Goal: Obtain resource: Download file/media

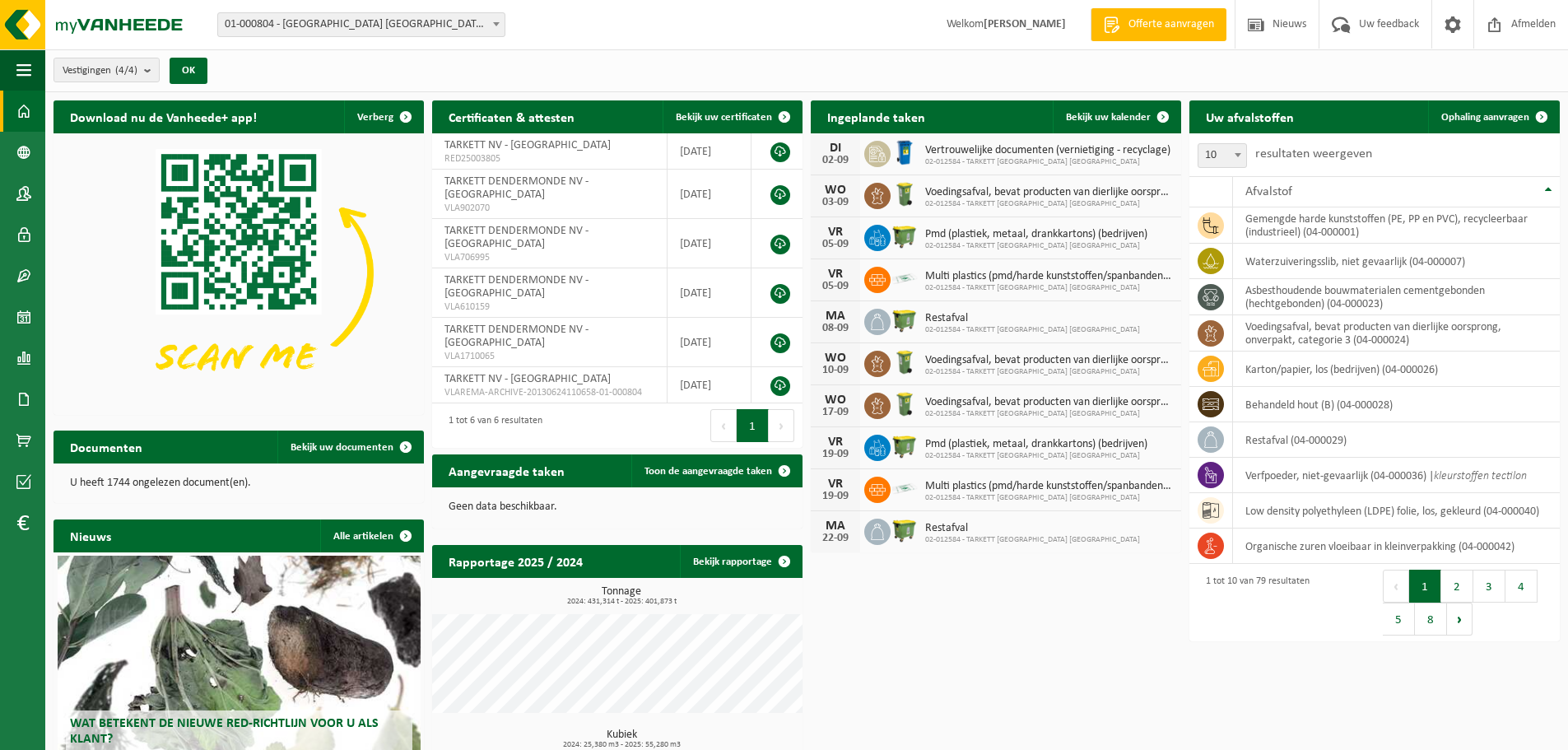
click at [367, 31] on span "01-000804 - [GEOGRAPHIC_DATA] [GEOGRAPHIC_DATA] - [GEOGRAPHIC_DATA]" at bounding box center [361, 24] width 286 height 23
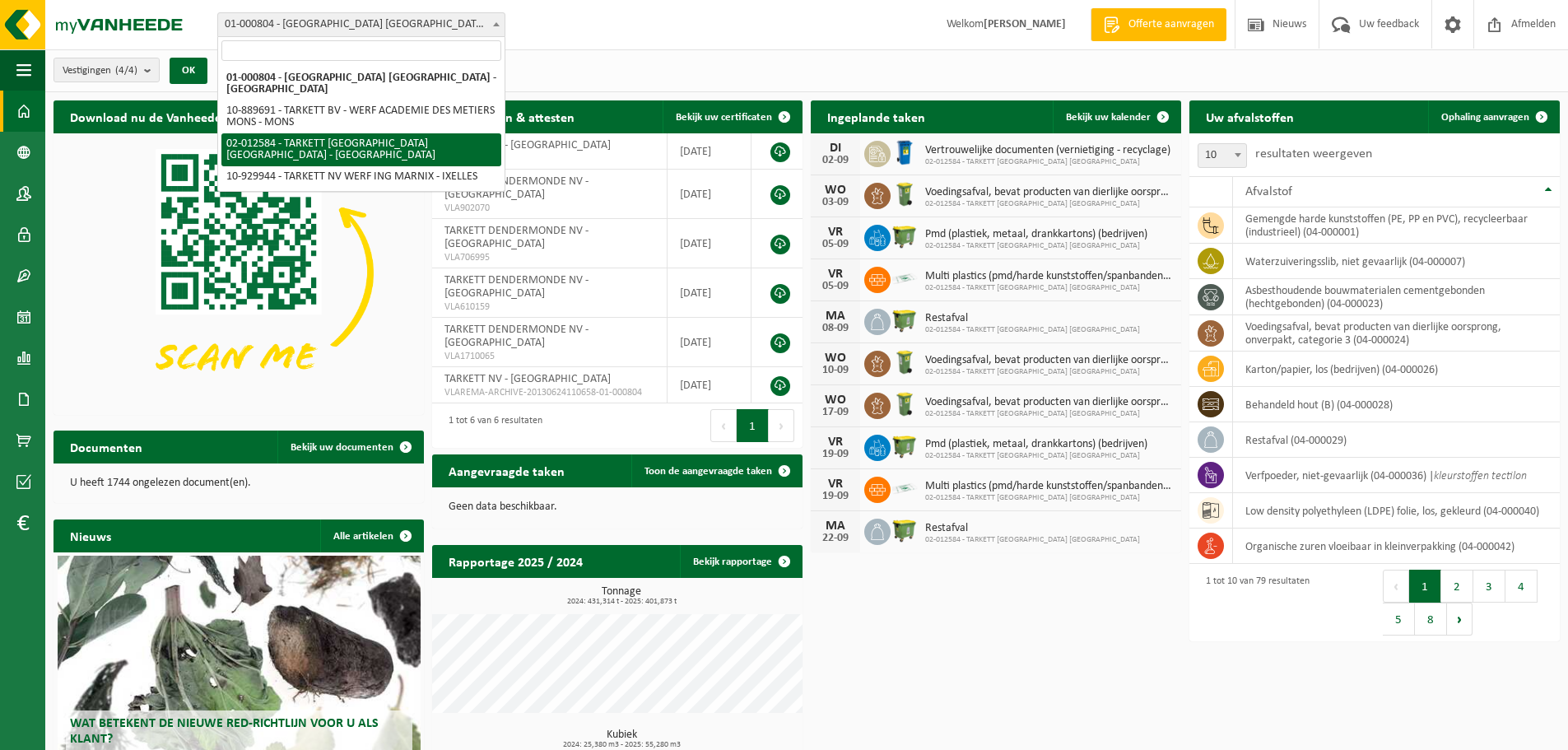
select select "2436"
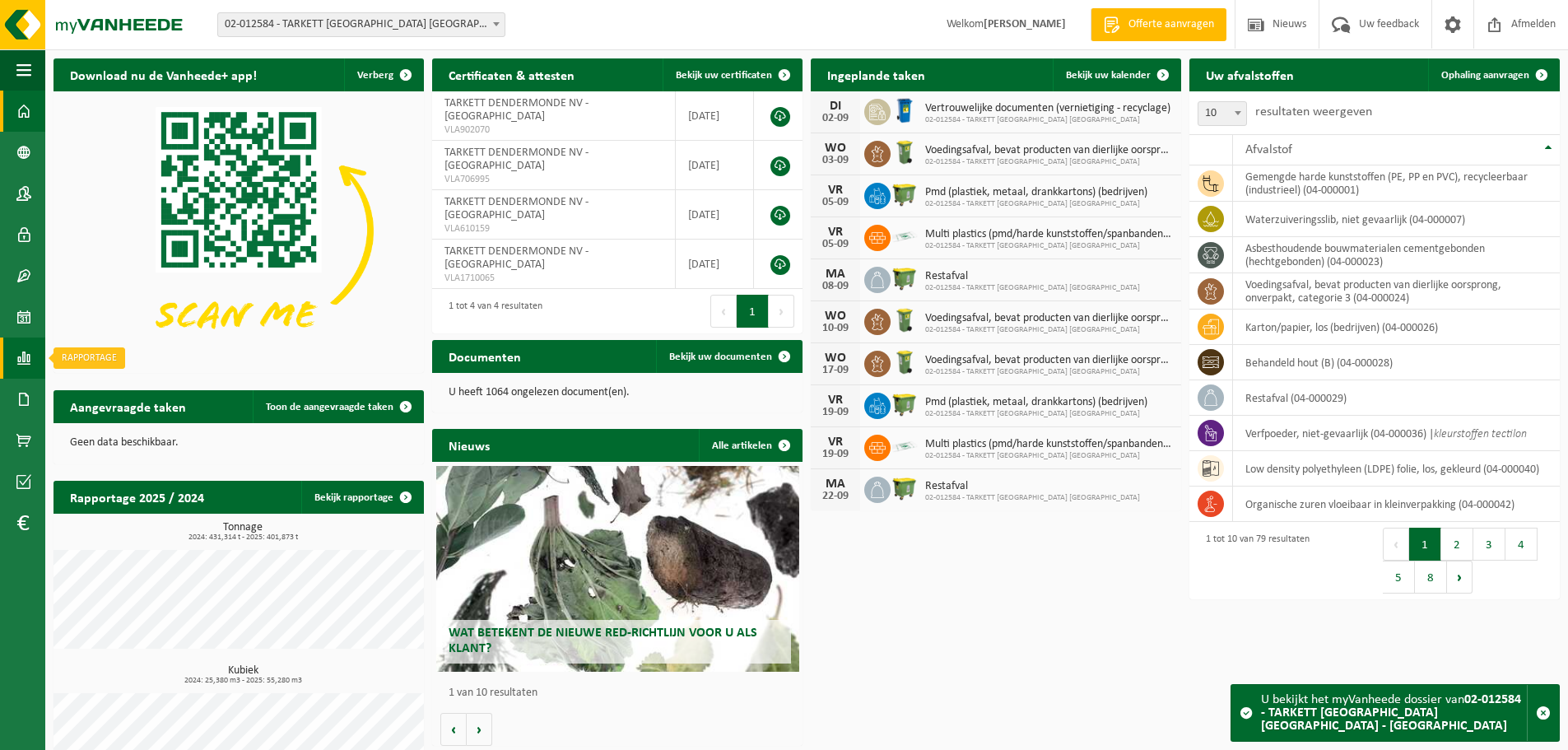
click at [17, 363] on span at bounding box center [24, 359] width 15 height 41
click at [109, 391] on span "In lijstvorm" at bounding box center [125, 393] width 58 height 31
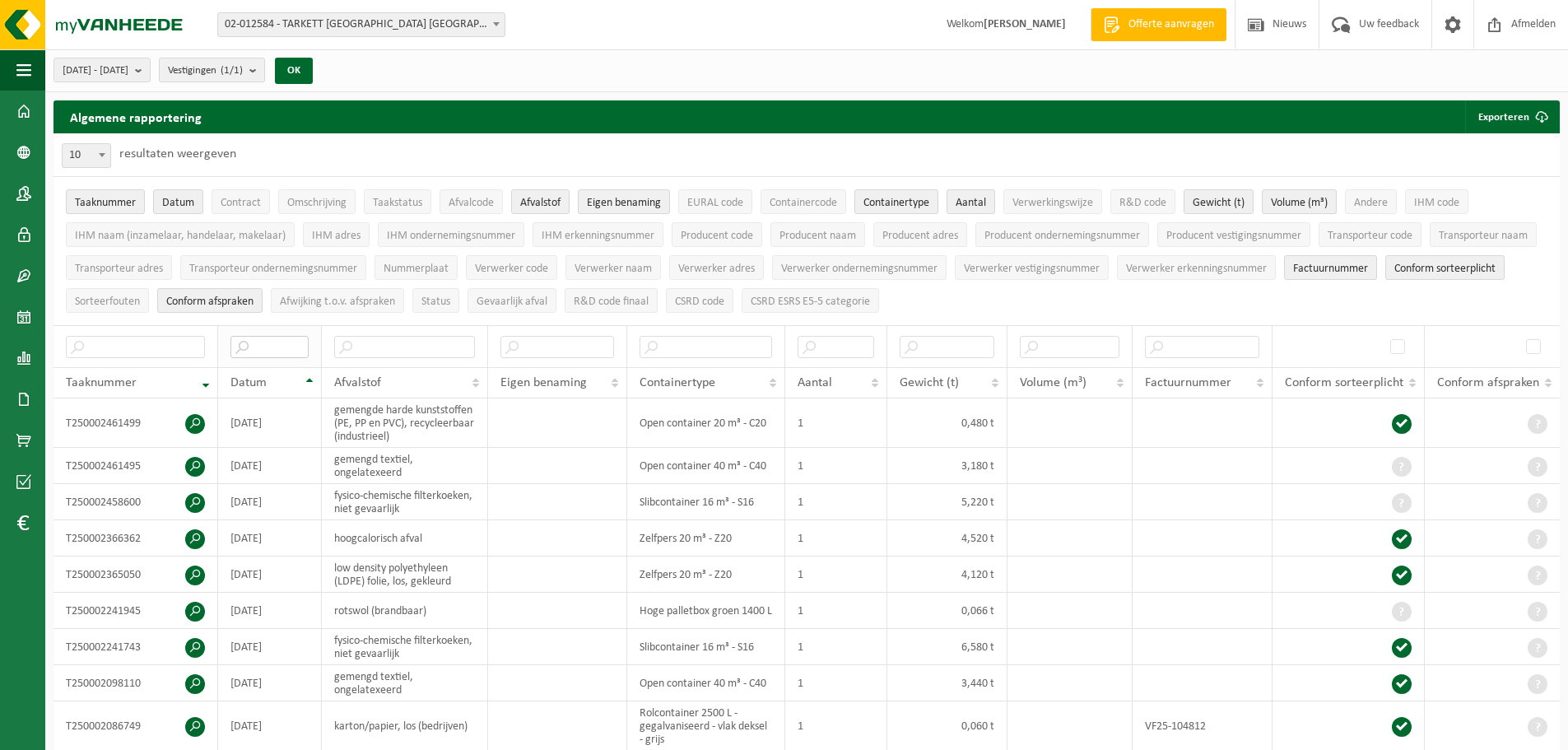
click at [252, 345] on input "text" at bounding box center [270, 347] width 79 height 22
type input "2025-08"
click at [616, 205] on span "Eigen benaming" at bounding box center [623, 202] width 74 height 12
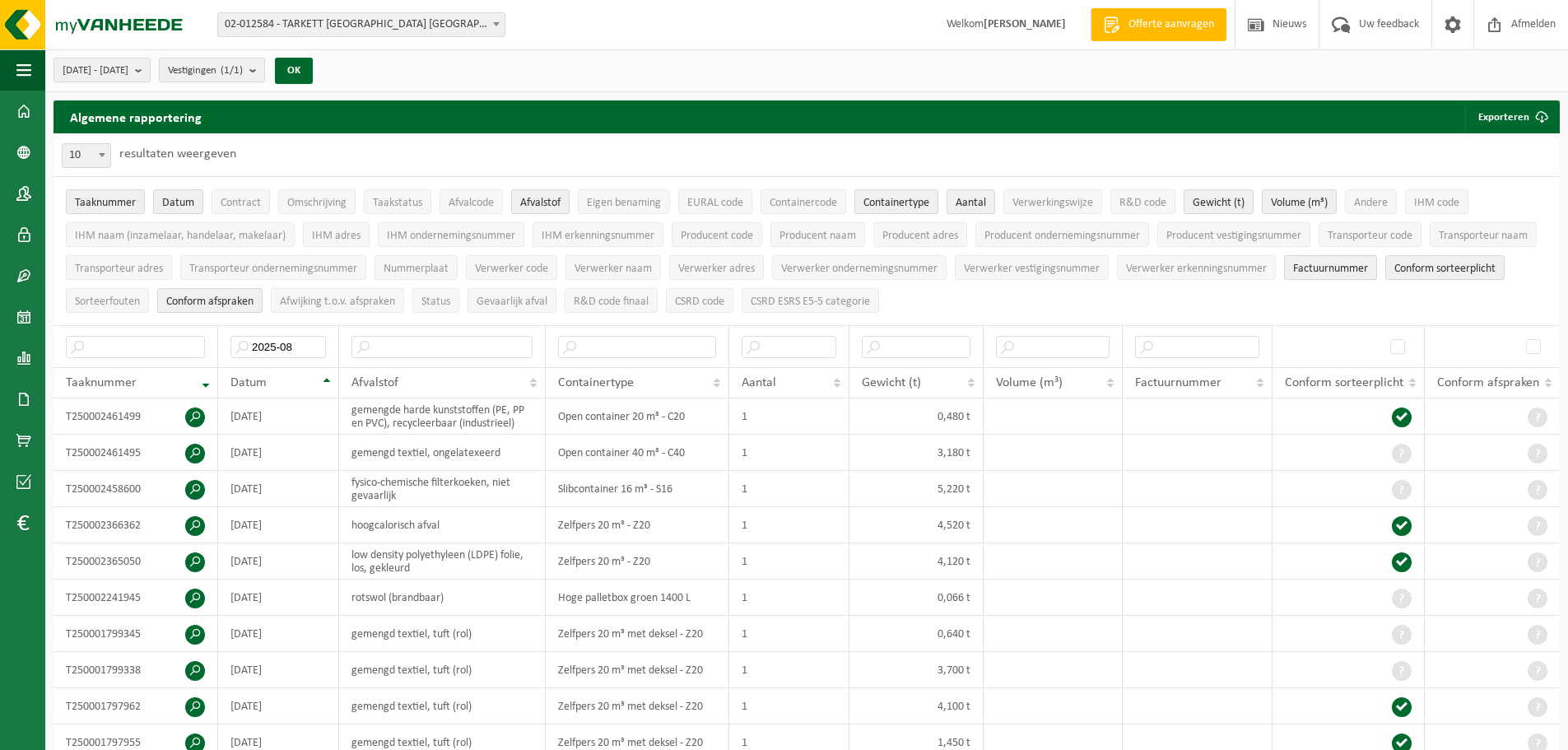
click at [1334, 262] on span "Factuurnummer" at bounding box center [1330, 268] width 75 height 12
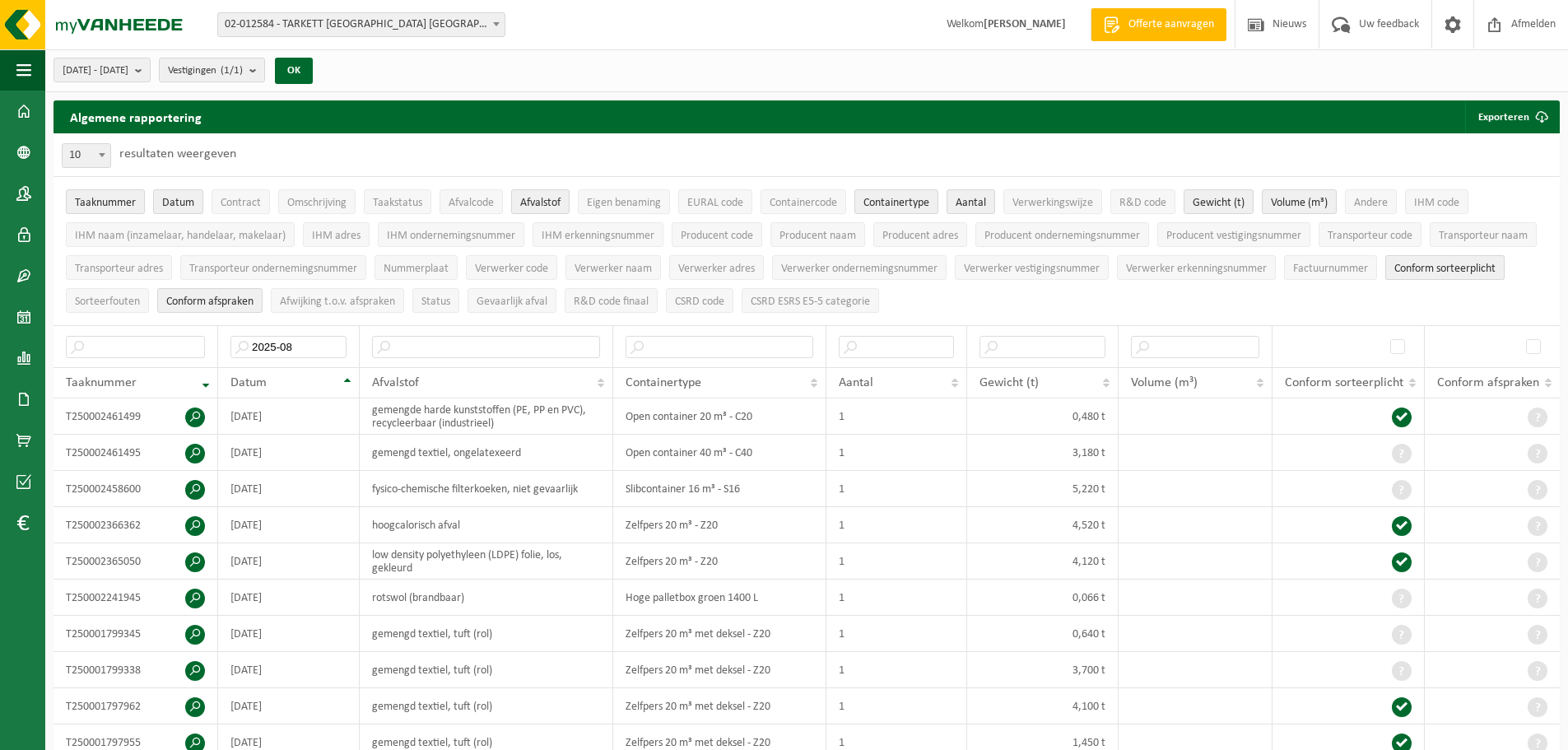
click at [1412, 270] on span "Conform sorteerplicht" at bounding box center [1445, 268] width 101 height 12
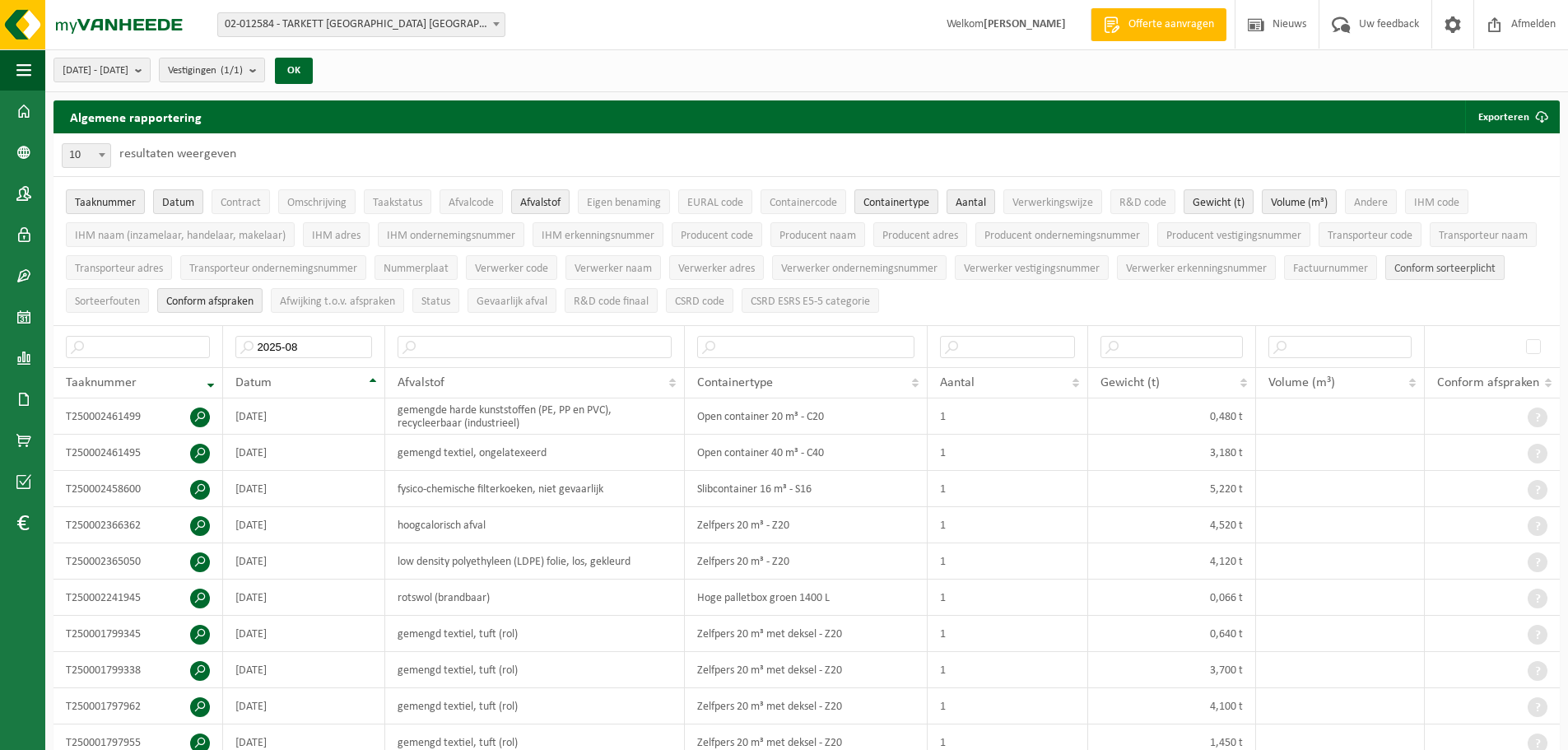
click at [1412, 270] on span "Conform sorteerplicht" at bounding box center [1445, 268] width 101 height 12
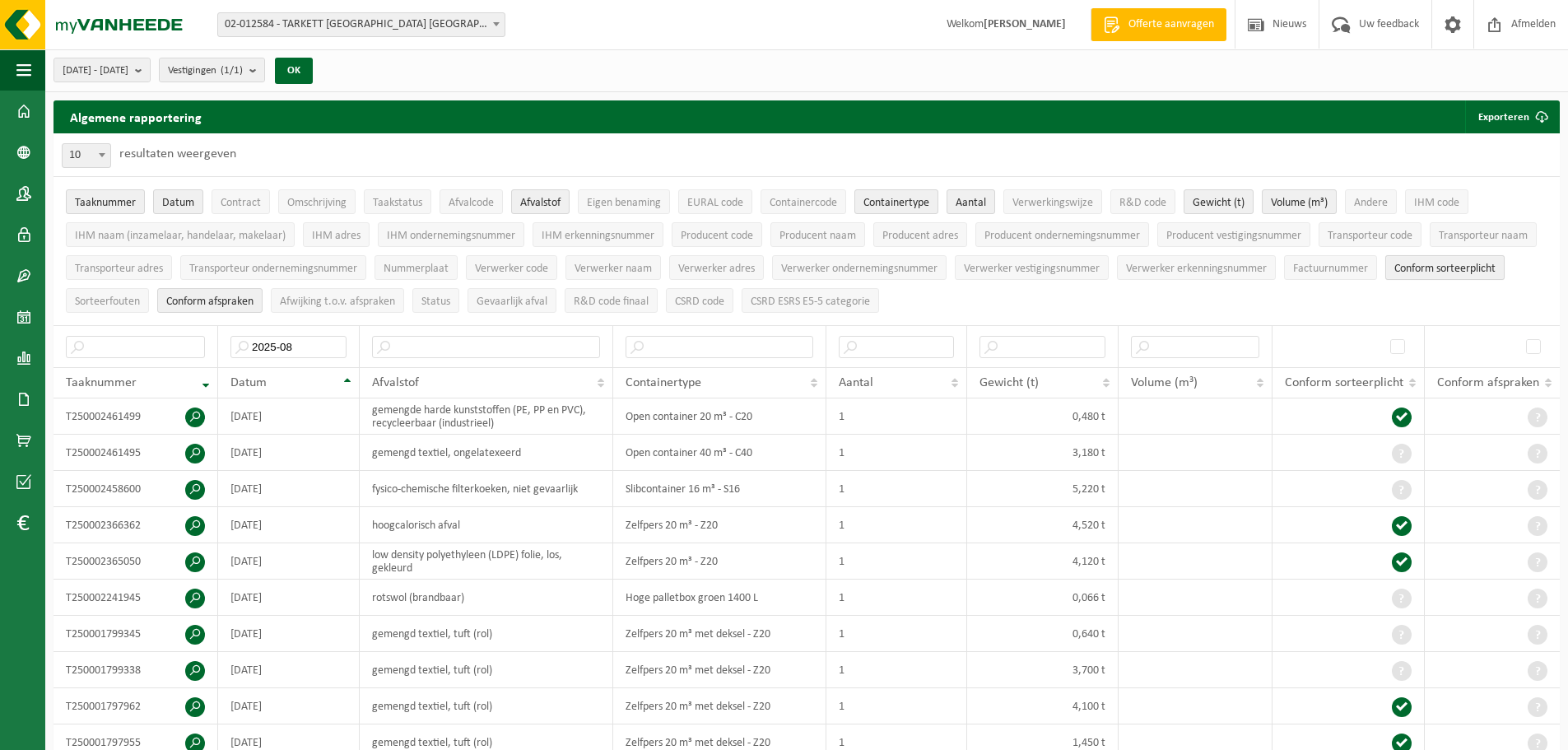
click at [1412, 270] on span "Conform sorteerplicht" at bounding box center [1445, 268] width 101 height 12
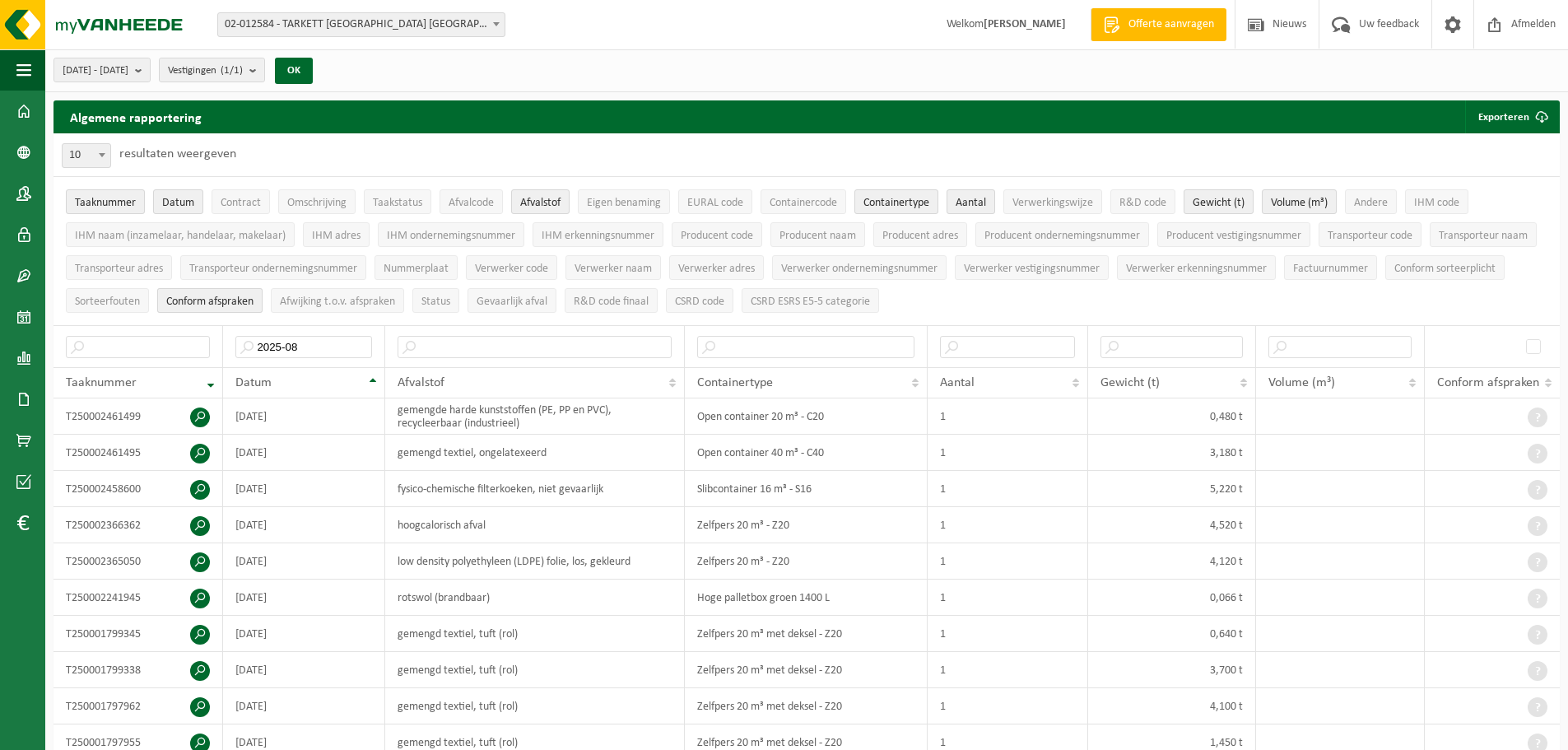
click at [213, 296] on span "Conform afspraken" at bounding box center [210, 301] width 87 height 12
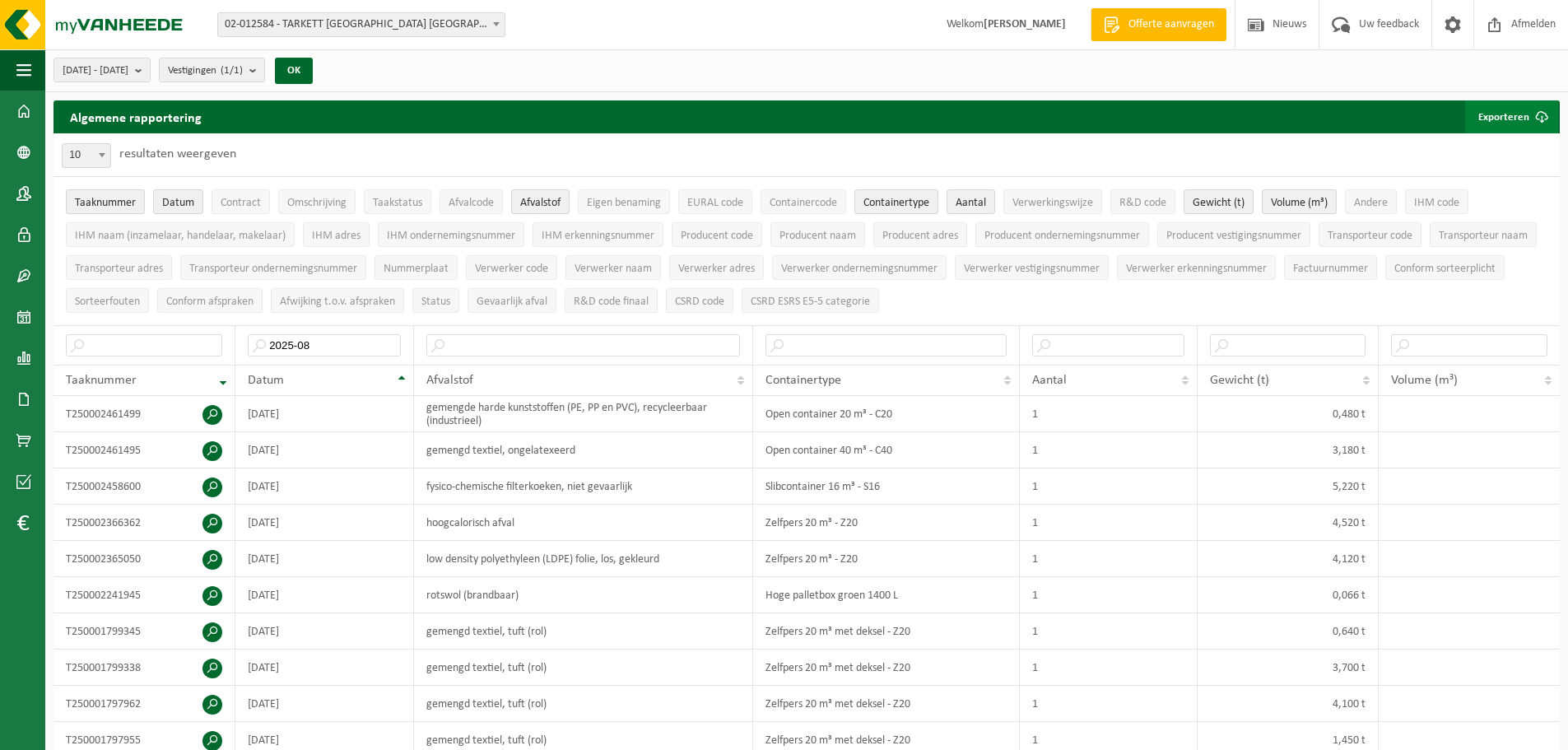
click at [1497, 115] on button "Exporteren" at bounding box center [1511, 116] width 93 height 33
click at [1495, 144] on link "Enkel mijn selectie" at bounding box center [1482, 149] width 149 height 33
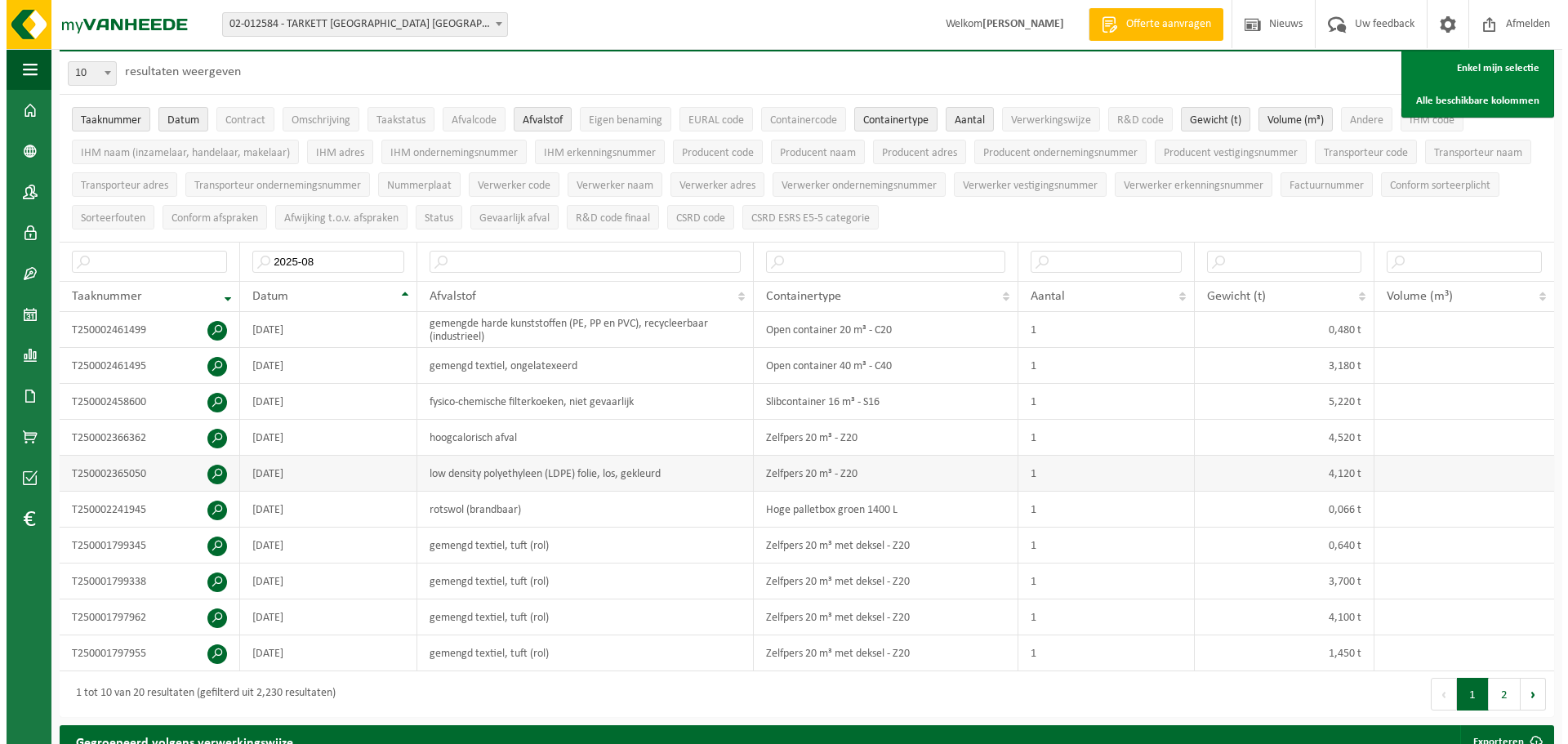
scroll to position [82, 0]
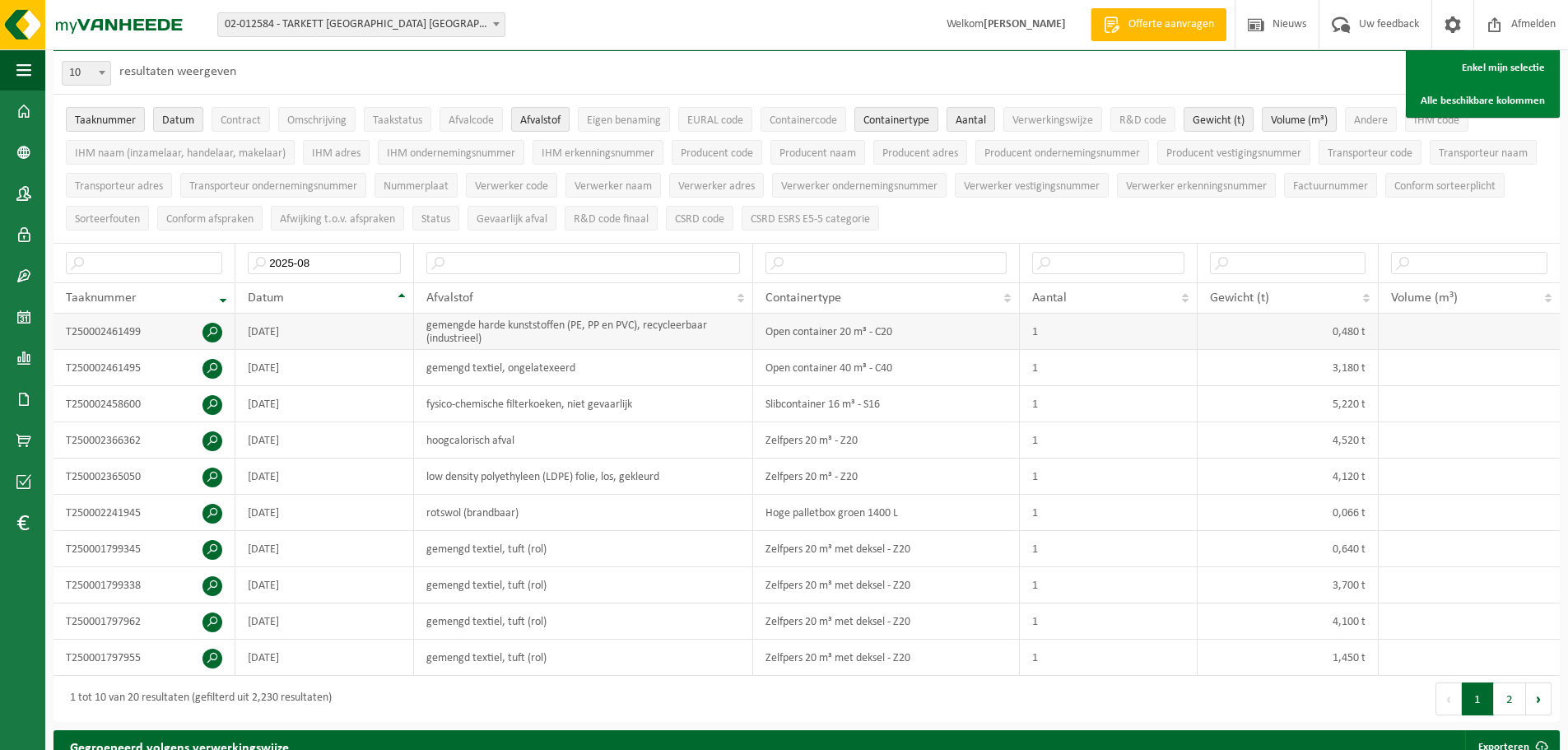
click at [217, 324] on span at bounding box center [212, 332] width 20 height 20
click at [214, 331] on span at bounding box center [212, 332] width 20 height 20
